Goal: Task Accomplishment & Management: Manage account settings

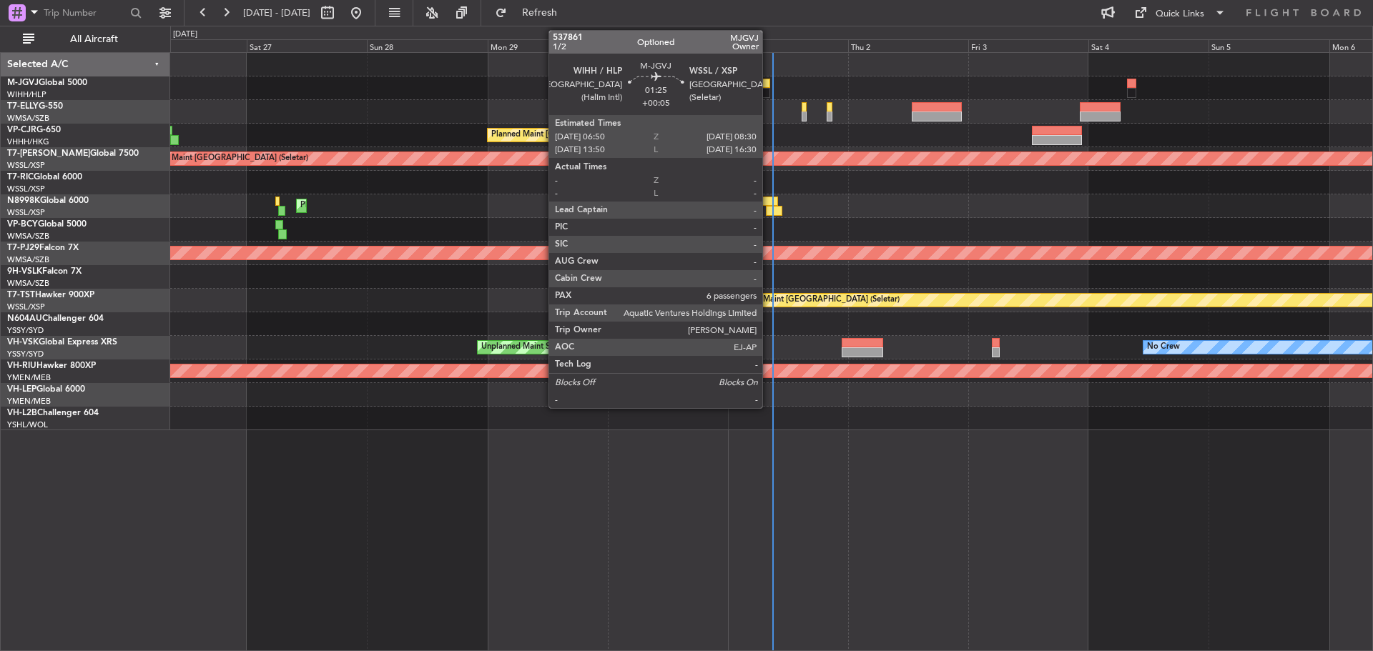
click at [769, 88] on div at bounding box center [765, 93] width 9 height 10
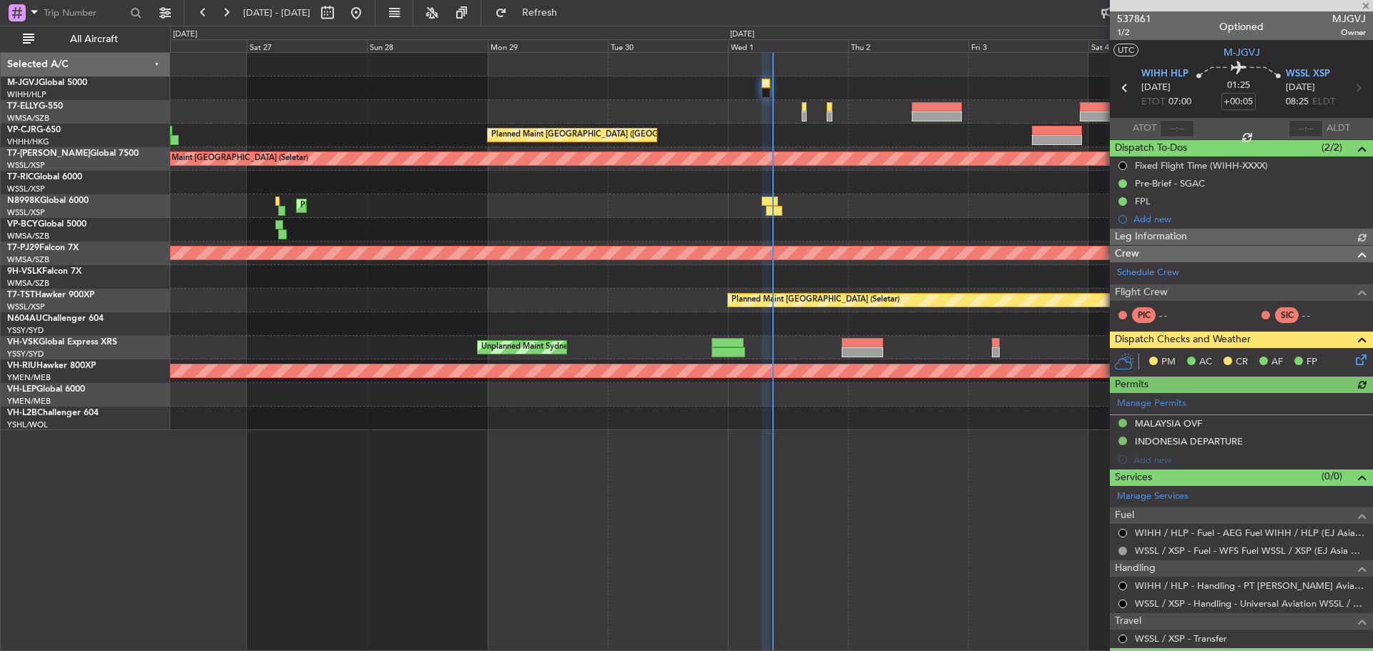
type input "[PERSON_NAME] (BTA)"
click at [1129, 19] on span "537861" at bounding box center [1134, 18] width 34 height 15
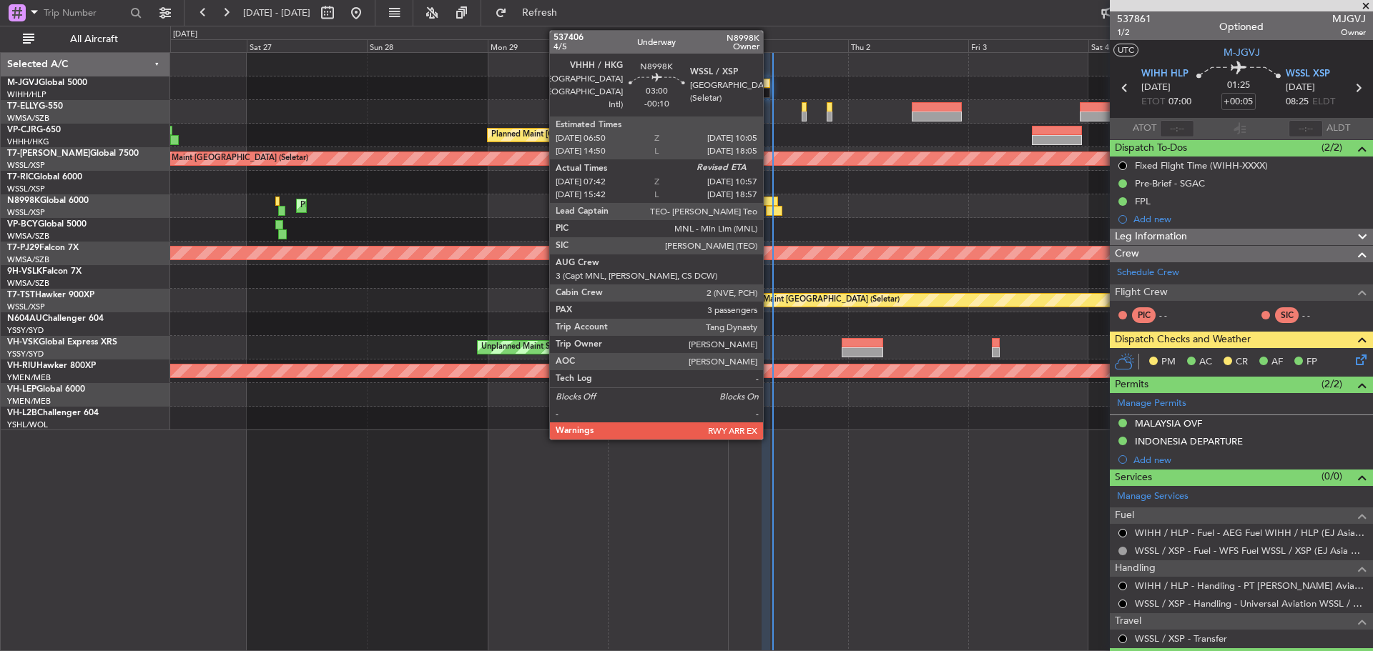
click at [769, 212] on div at bounding box center [774, 211] width 16 height 10
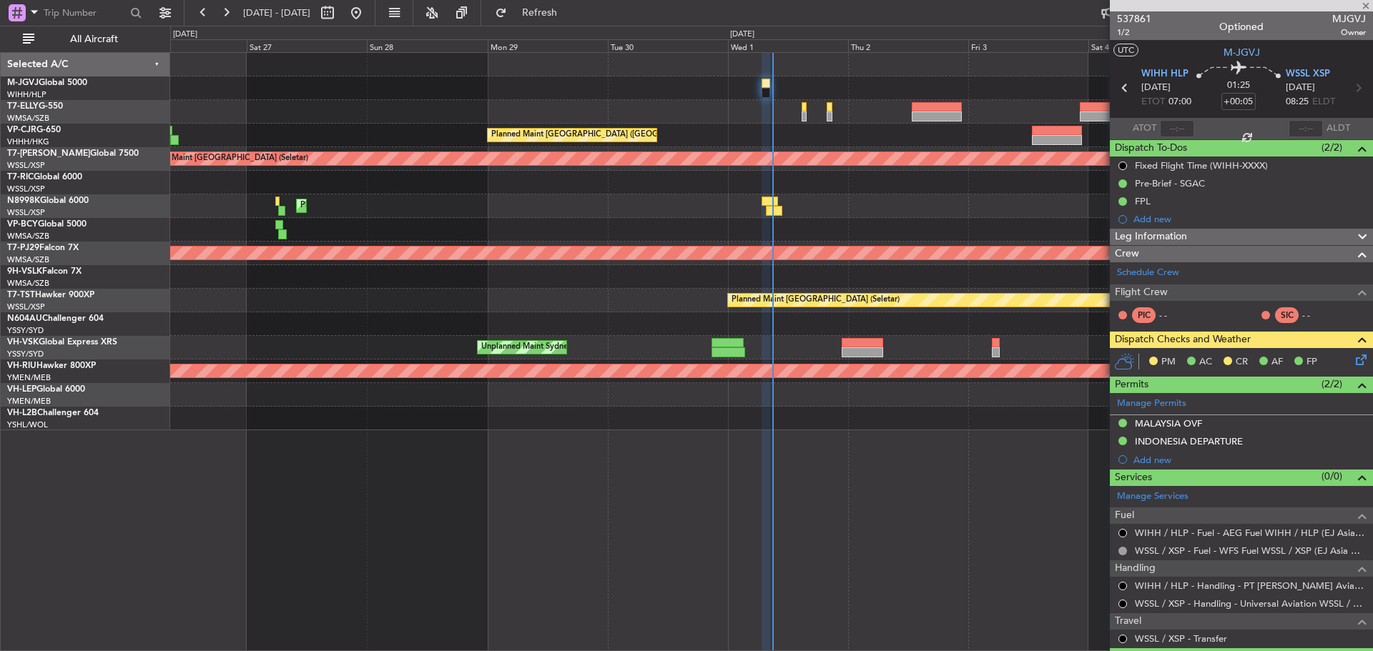
type input "-00:10"
type input "07:52"
type input "3"
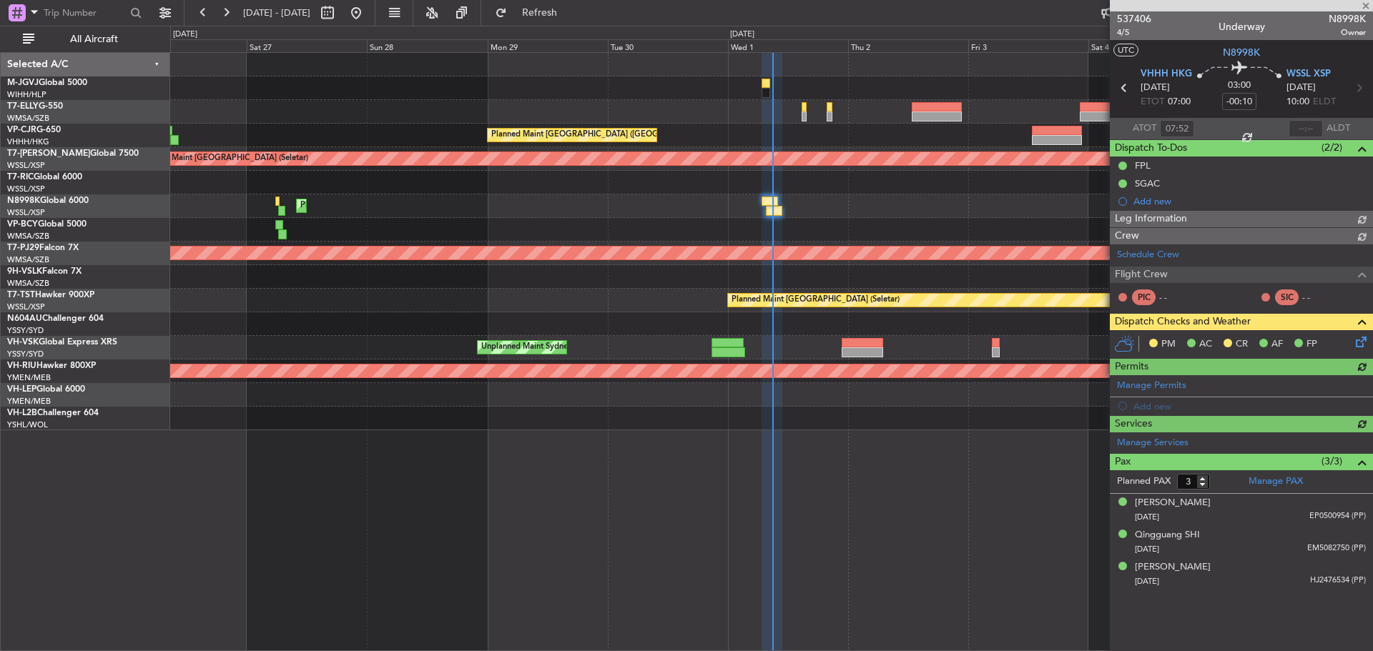
type input "[PERSON_NAME] (BTA)"
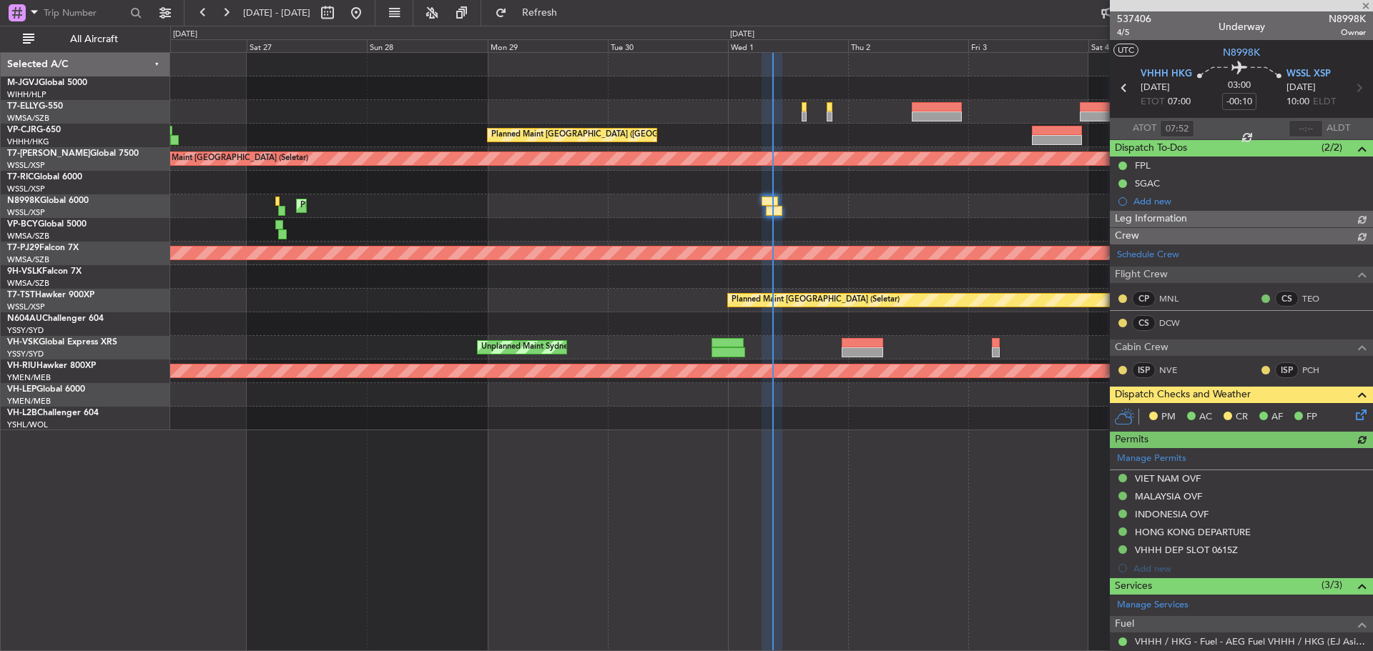
type input "[PERSON_NAME] (BTA)"
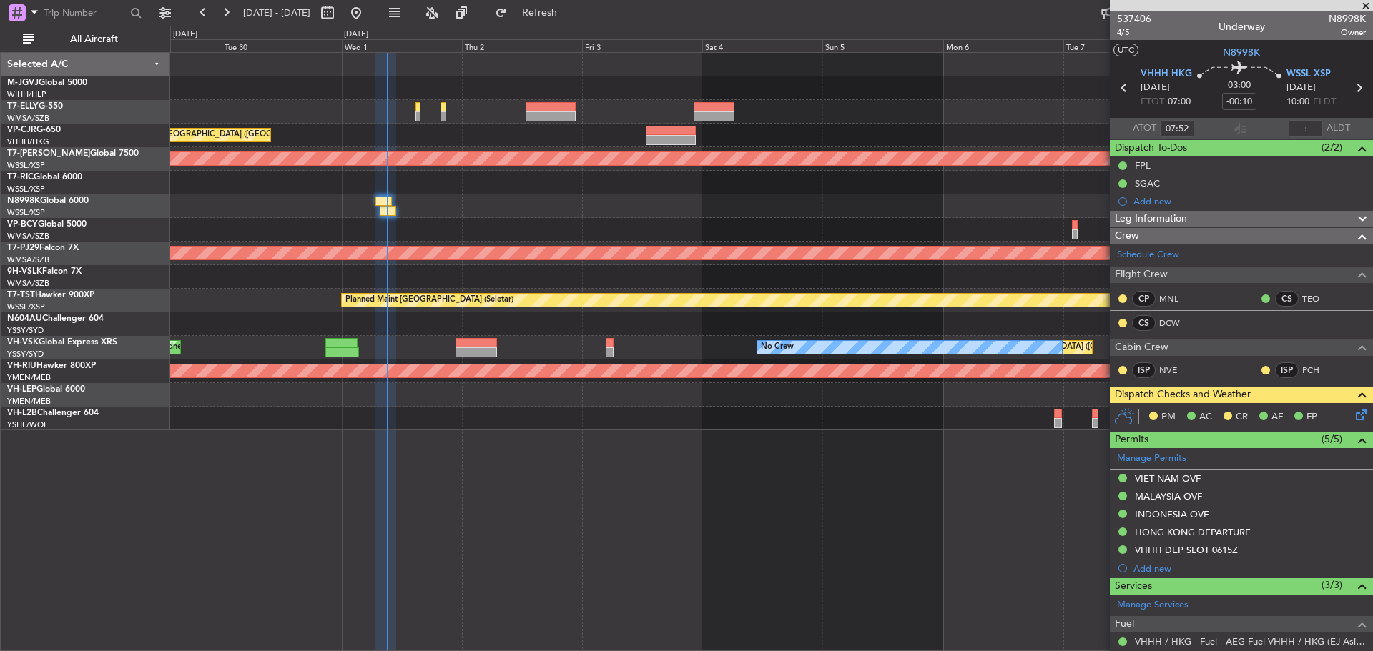
click at [357, 214] on div "Planned Maint [GEOGRAPHIC_DATA] ([GEOGRAPHIC_DATA] Intl)" at bounding box center [771, 206] width 1202 height 24
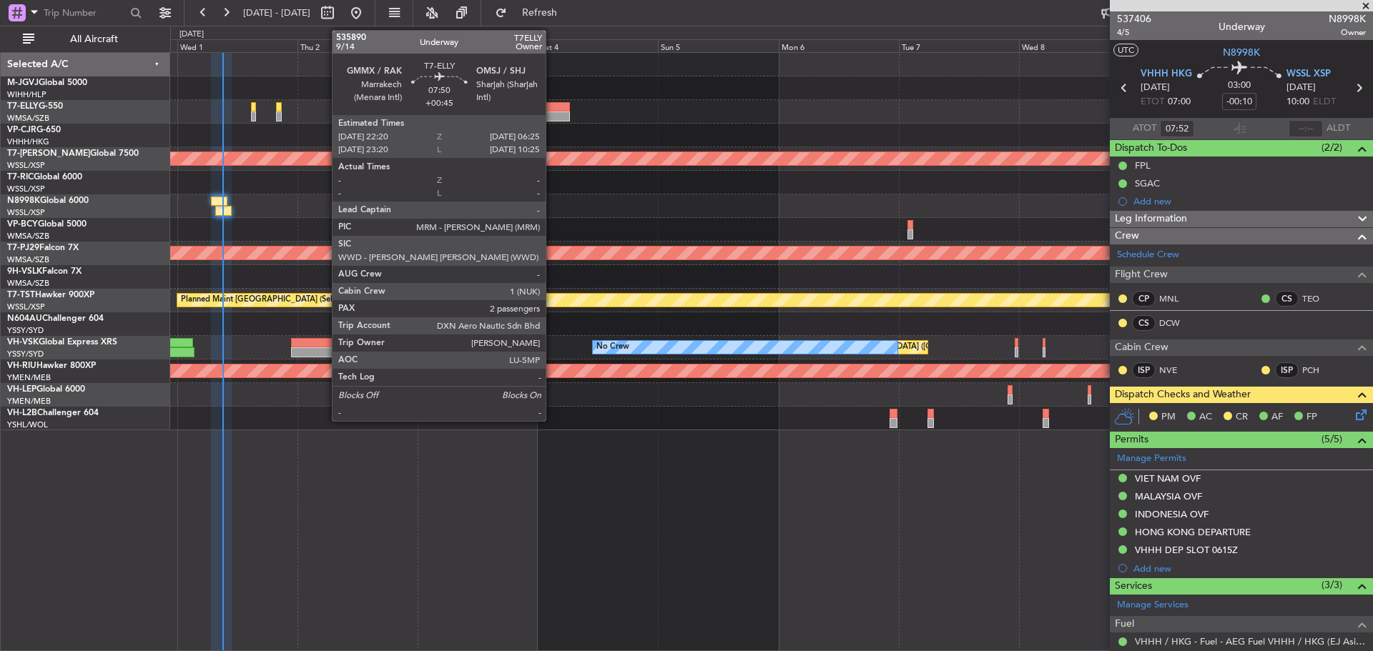
click at [552, 117] on div at bounding box center [549, 117] width 41 height 10
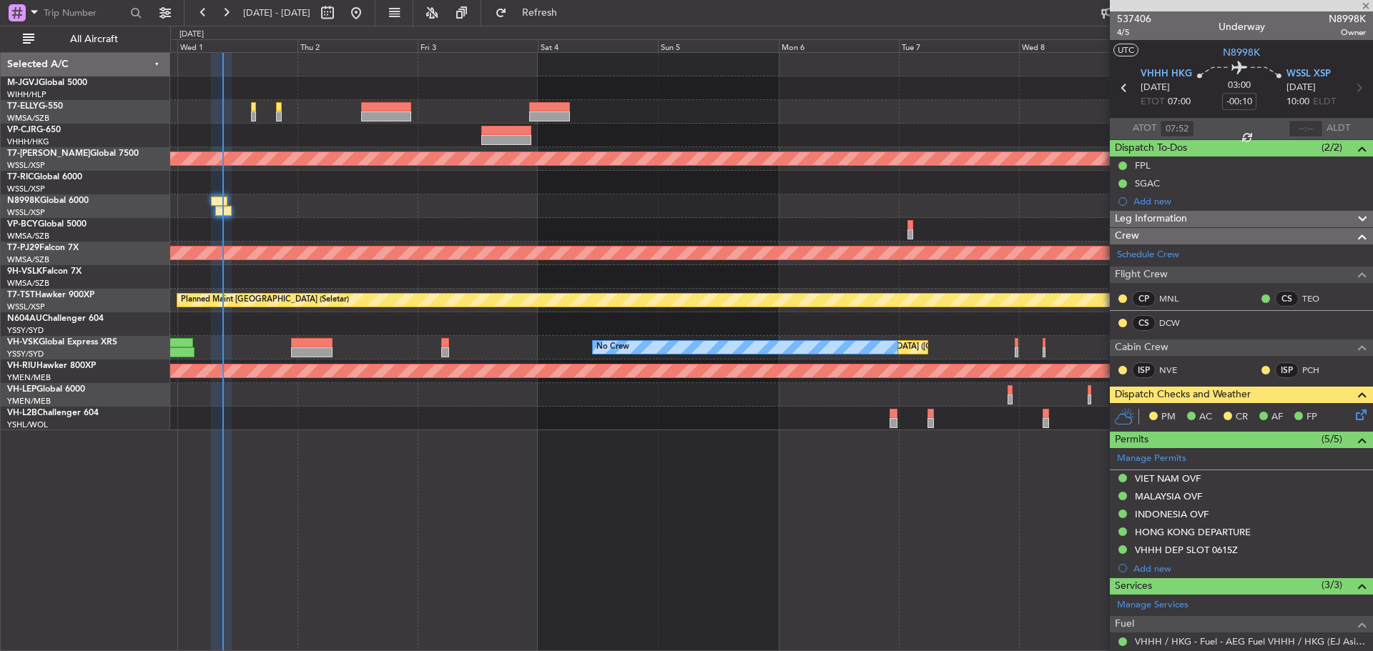
type input "+00:45"
type input "2"
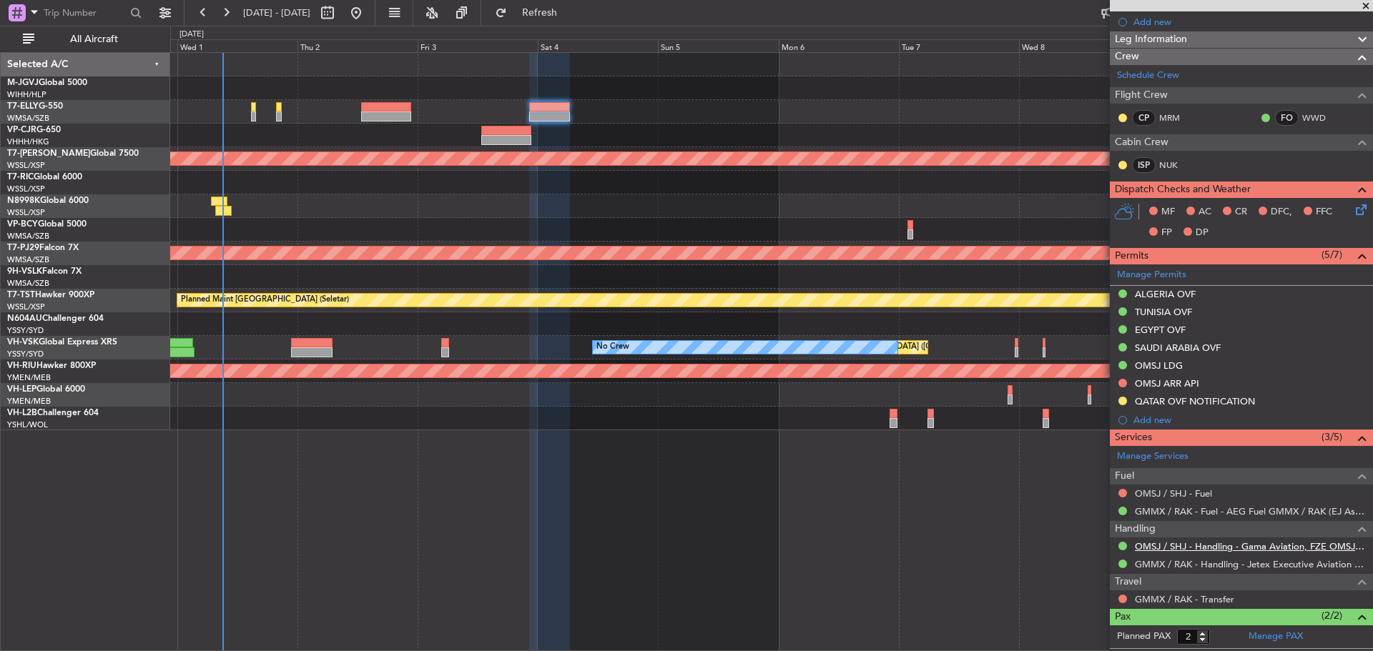
scroll to position [241, 0]
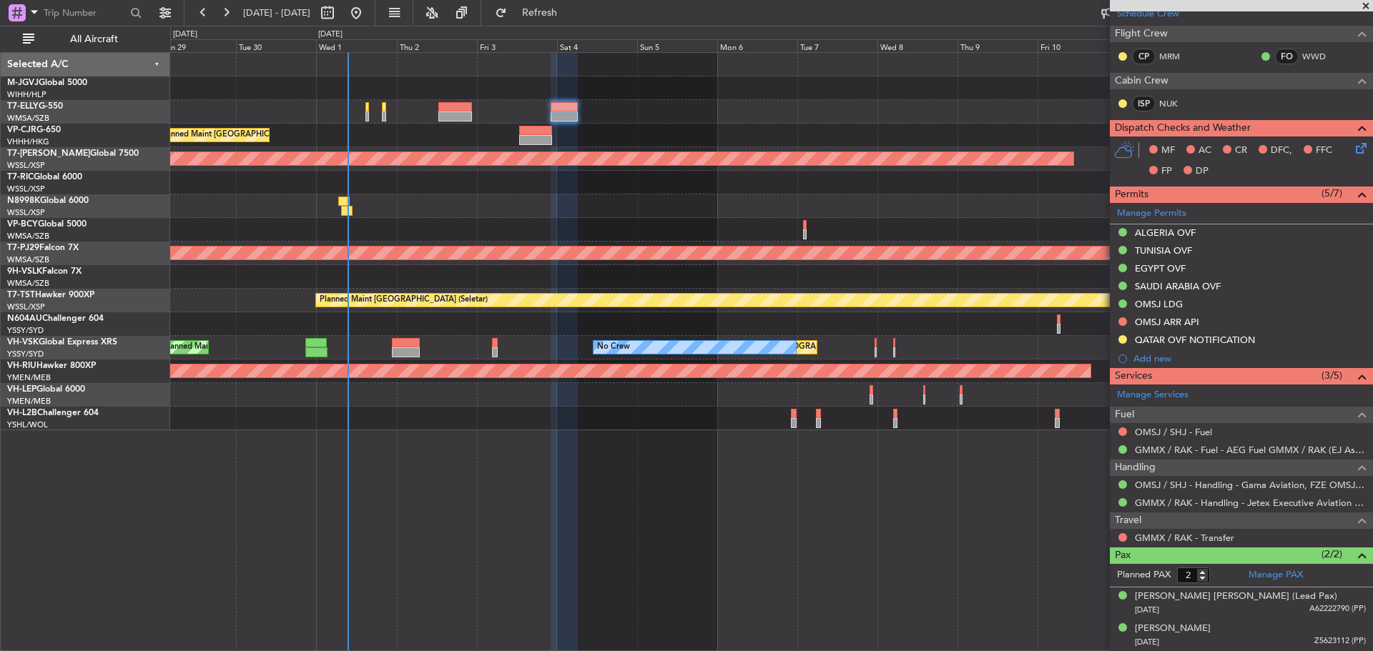
click at [645, 216] on div "Planned Maint [GEOGRAPHIC_DATA] ([GEOGRAPHIC_DATA] Intl)" at bounding box center [771, 206] width 1202 height 24
